Goal: Browse casually: Explore the website without a specific task or goal

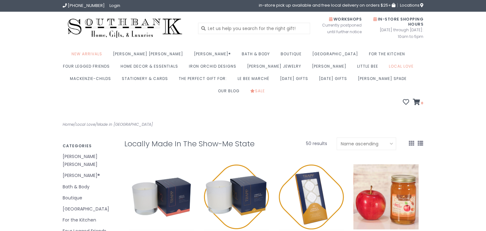
click at [107, 23] on img at bounding box center [125, 28] width 125 height 24
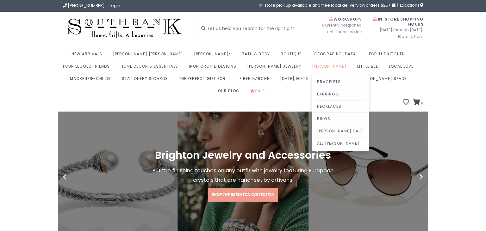
click at [312, 66] on link "[PERSON_NAME]" at bounding box center [331, 68] width 38 height 12
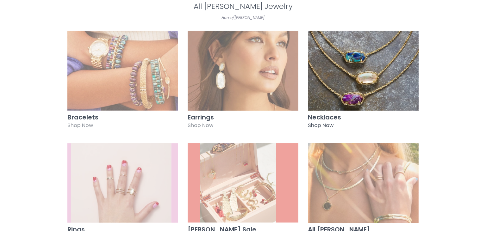
scroll to position [134, 0]
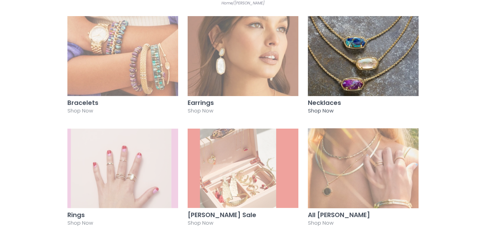
click at [344, 63] on img at bounding box center [363, 56] width 111 height 80
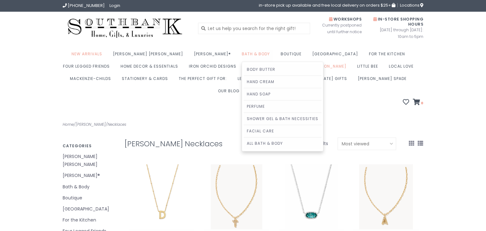
click at [242, 57] on link "Bath & Body" at bounding box center [257, 56] width 31 height 12
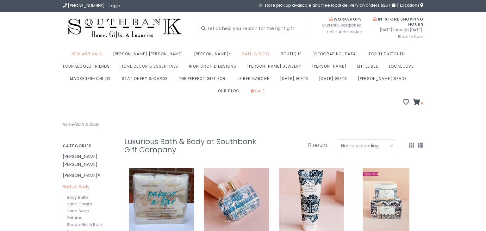
click at [74, 28] on img at bounding box center [125, 28] width 125 height 24
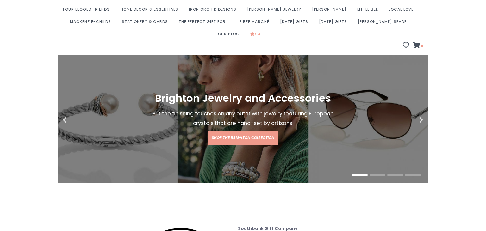
scroll to position [46, 0]
